Goal: Download file/media

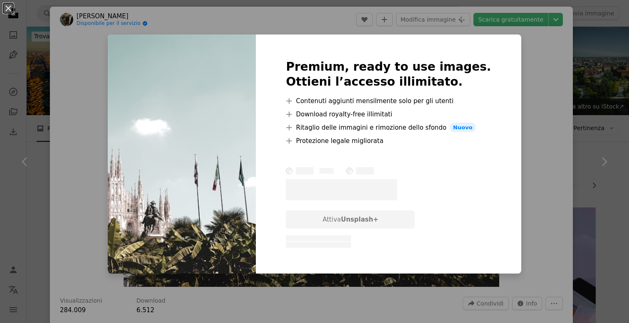
scroll to position [281, 0]
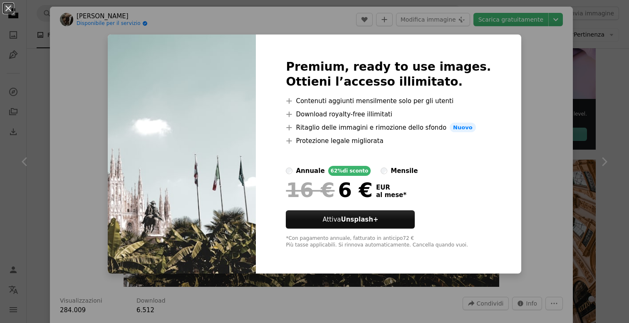
click at [509, 77] on div "An X shape Premium, ready to use images. Ottieni l’accesso illimitato. A plus s…" at bounding box center [314, 161] width 629 height 323
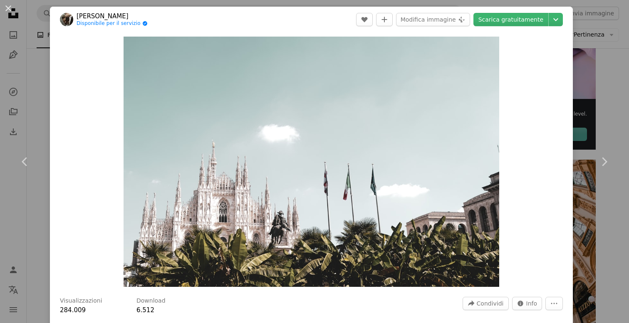
click at [44, 29] on div "An X shape Chevron left Chevron right [PERSON_NAME] Disponibile per il servizio…" at bounding box center [314, 161] width 629 height 323
click at [44, 29] on li "A photo Foto 7609" at bounding box center [57, 35] width 40 height 27
